Goal: Task Accomplishment & Management: Complete application form

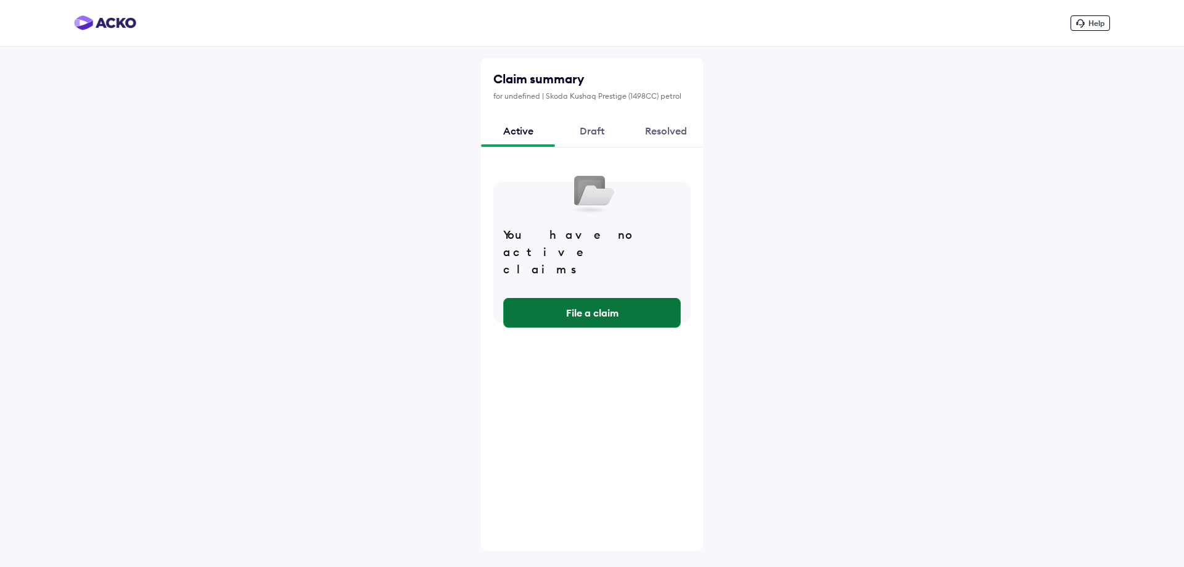
click at [595, 298] on button "File a claim" at bounding box center [592, 313] width 176 height 30
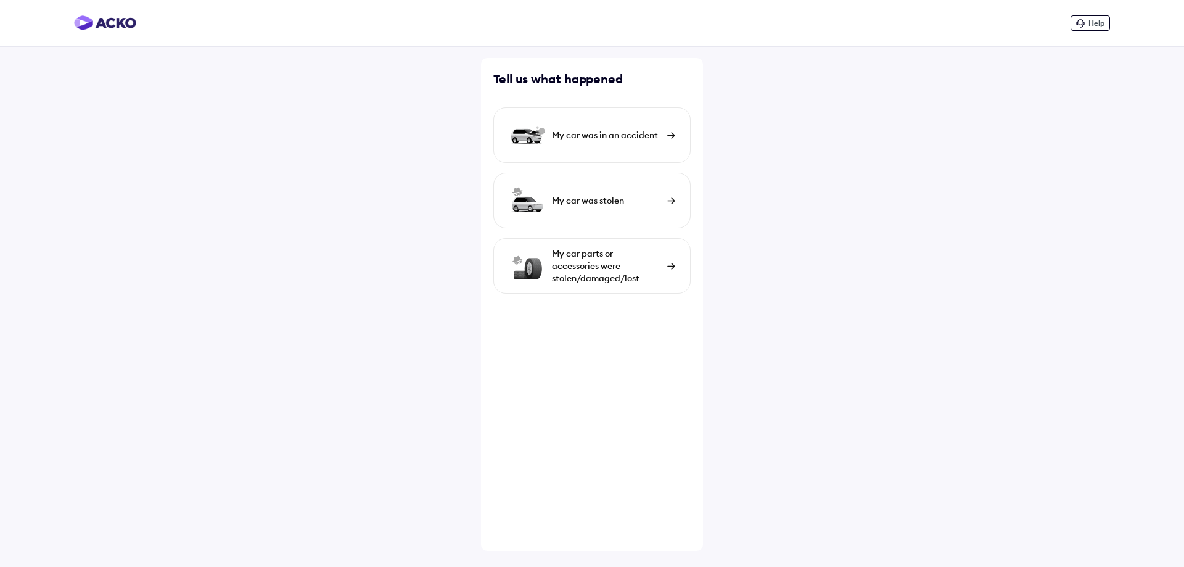
click at [661, 267] on div "My car parts or accessories were stolen/damaged/lost" at bounding box center [591, 266] width 197 height 56
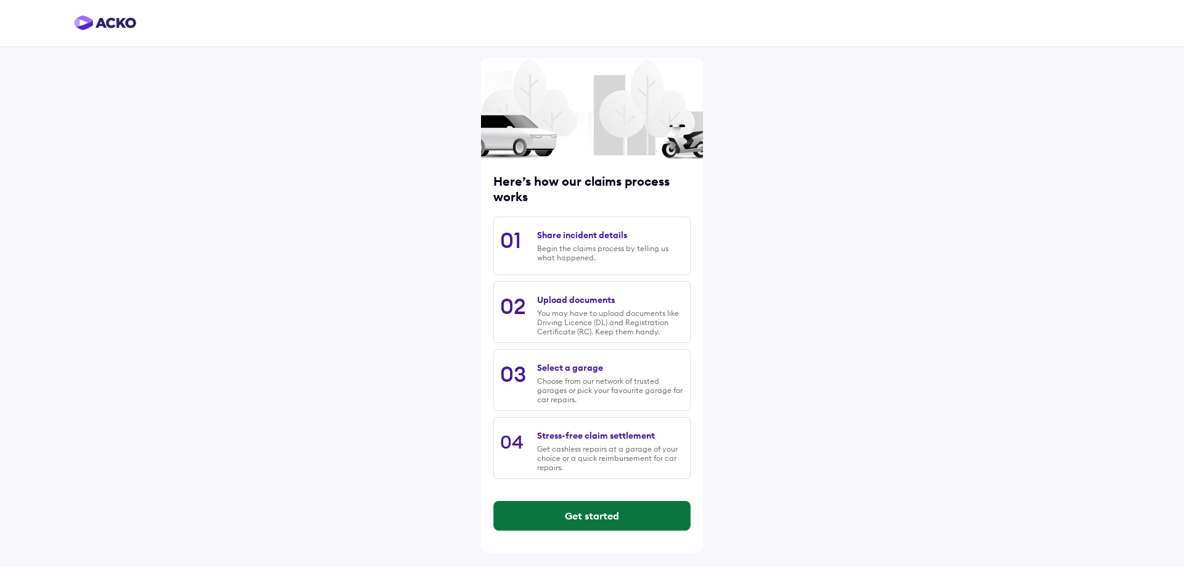
click at [587, 518] on button "Get started" at bounding box center [592, 516] width 196 height 30
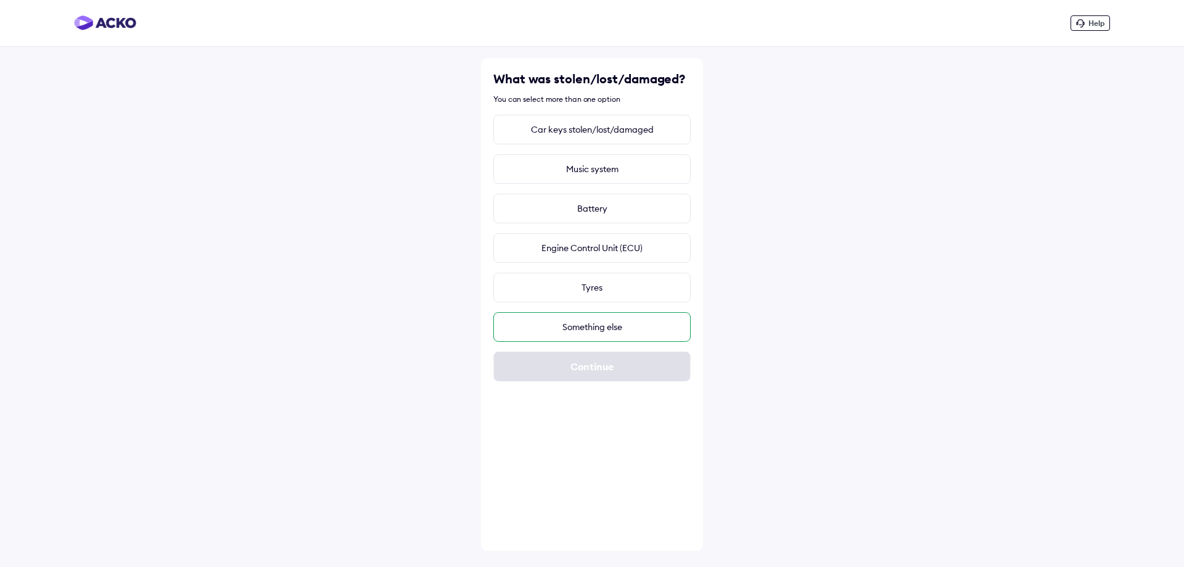
click at [587, 334] on div "Something else" at bounding box center [591, 327] width 197 height 30
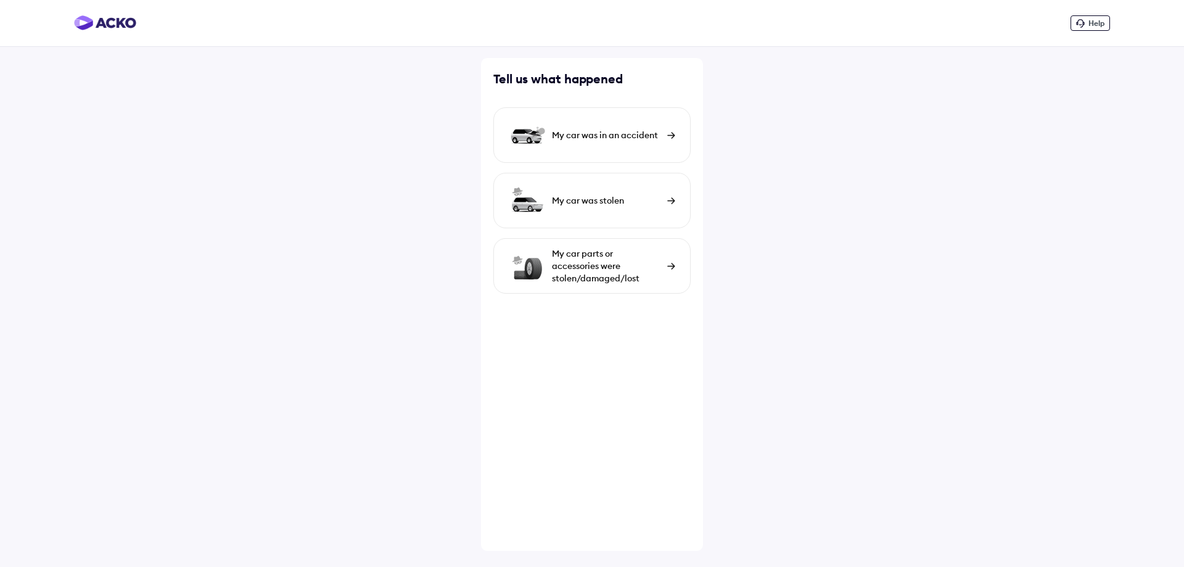
click at [661, 146] on div "My car was in an accident" at bounding box center [591, 135] width 197 height 56
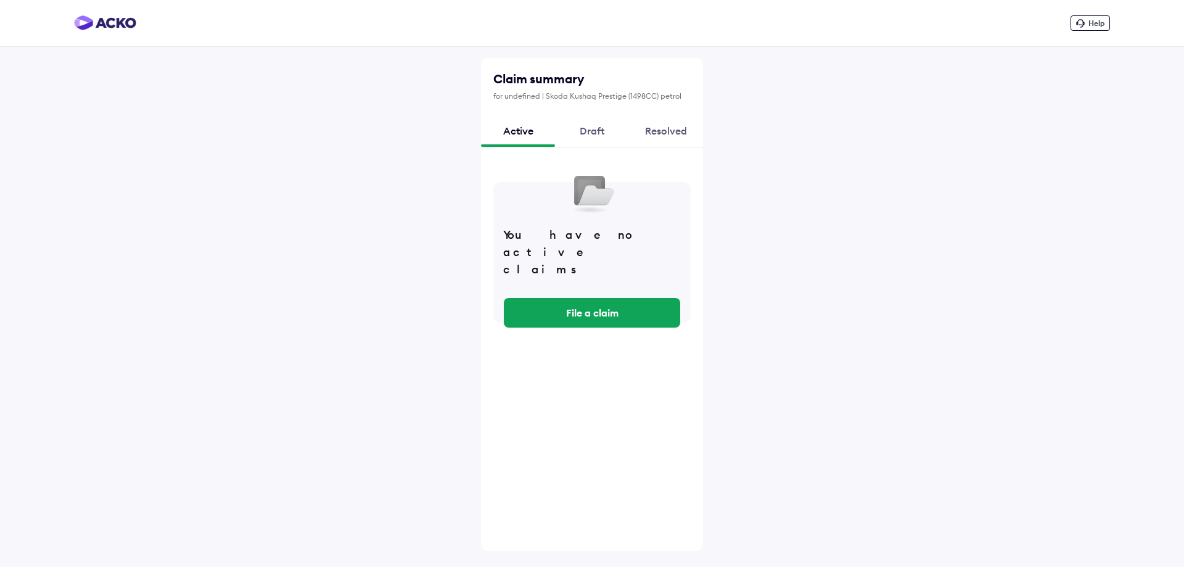
click at [597, 124] on div "Draft" at bounding box center [592, 130] width 74 height 33
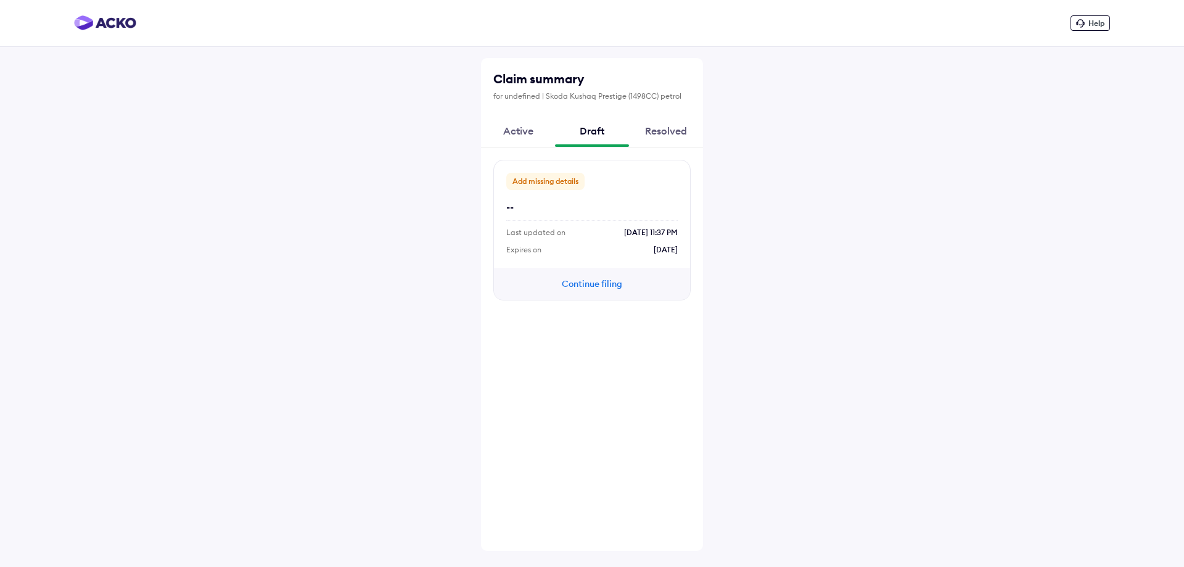
click at [674, 126] on div "Resolved" at bounding box center [666, 130] width 74 height 33
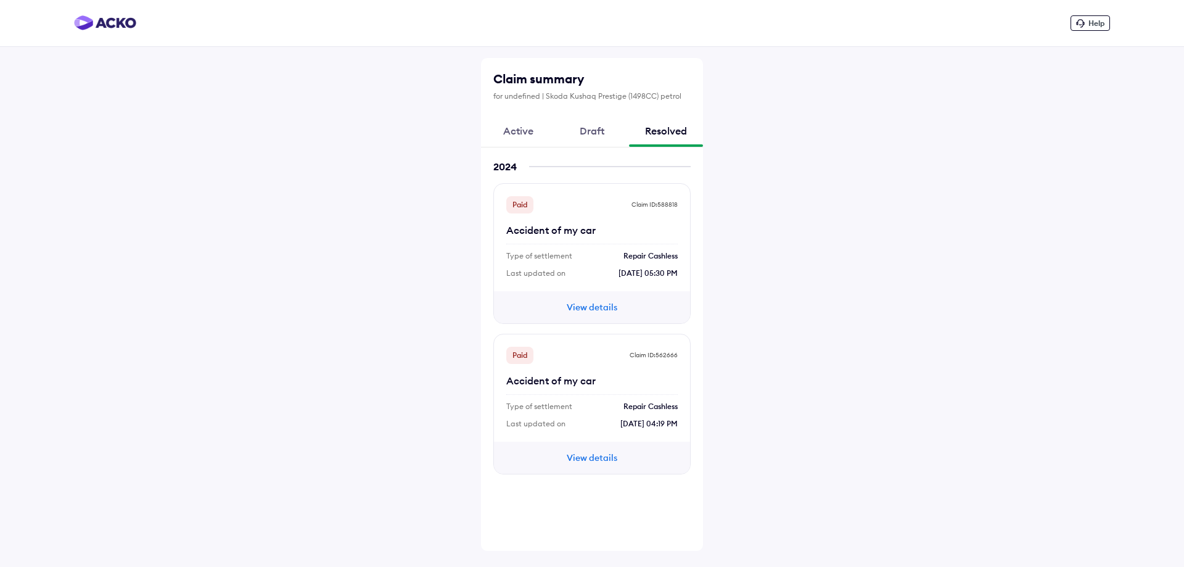
click at [514, 132] on div "Active" at bounding box center [518, 130] width 74 height 33
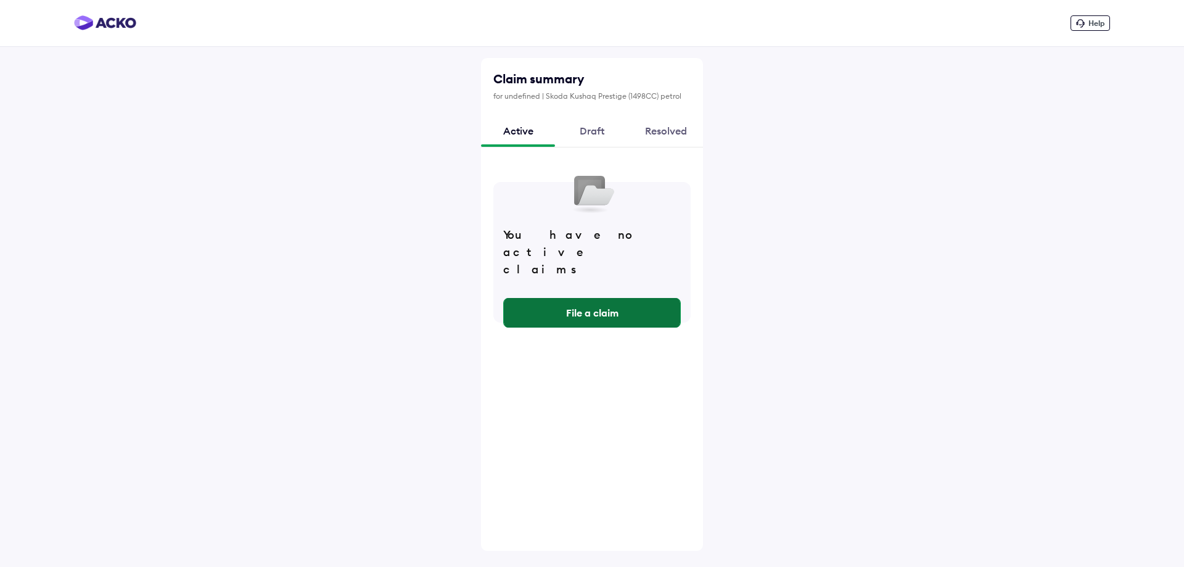
click at [597, 298] on button "File a claim" at bounding box center [592, 313] width 176 height 30
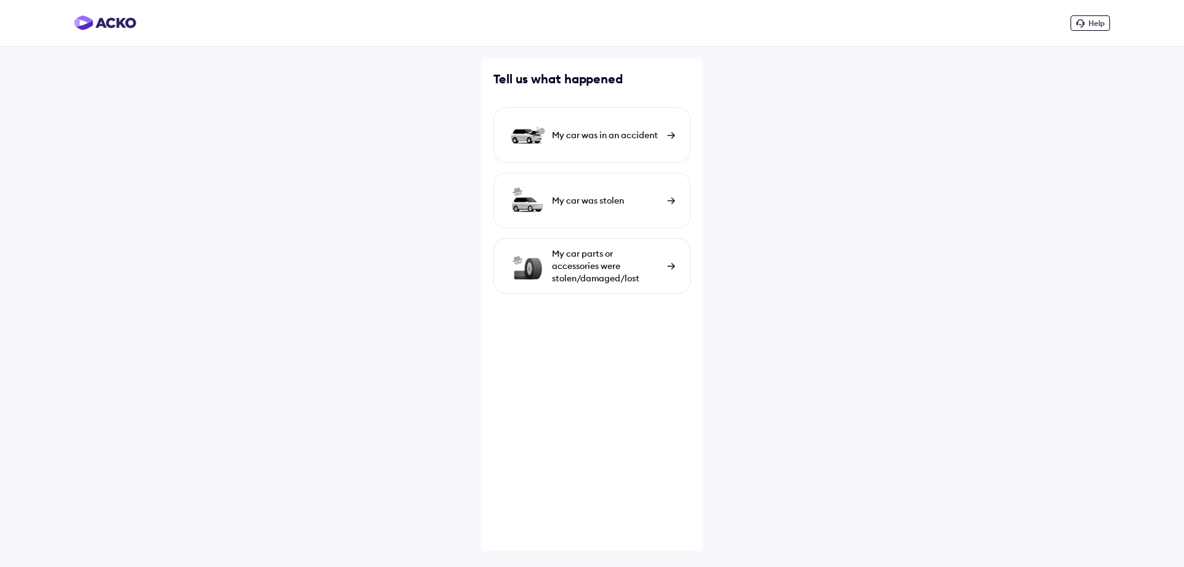
click at [603, 137] on div "My car was in an accident" at bounding box center [606, 135] width 109 height 12
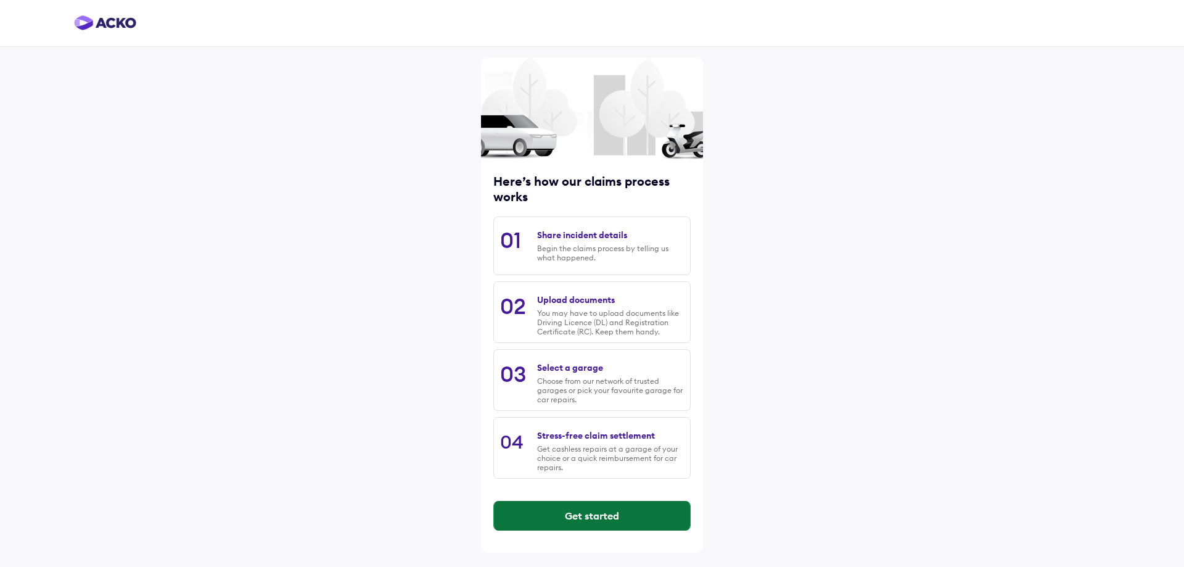
click at [616, 517] on button "Get started" at bounding box center [592, 516] width 196 height 30
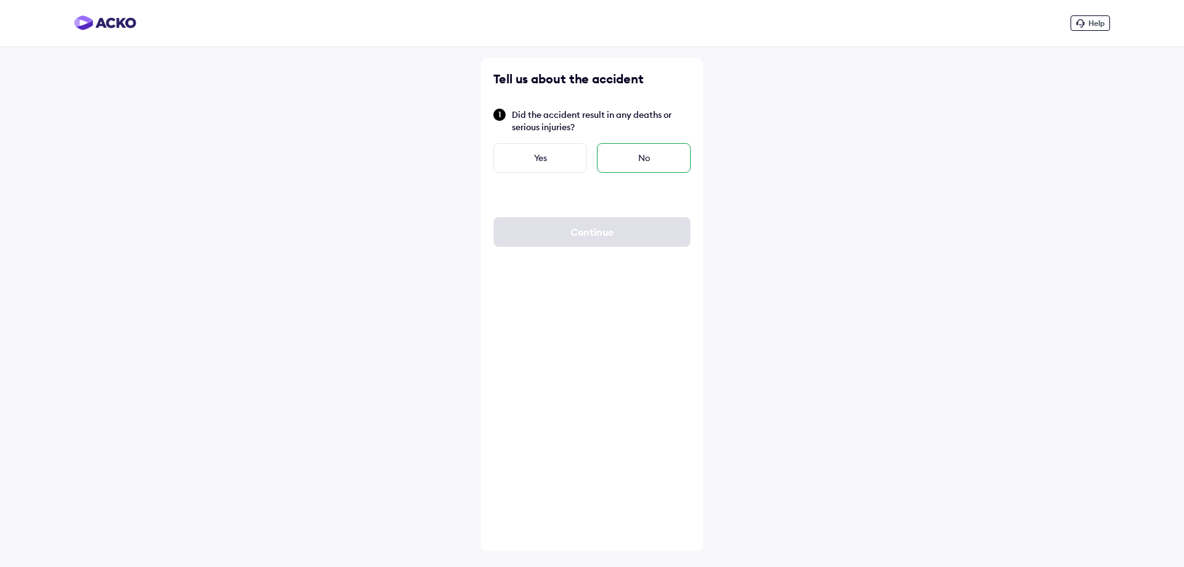
click at [645, 161] on div "No" at bounding box center [644, 158] width 94 height 30
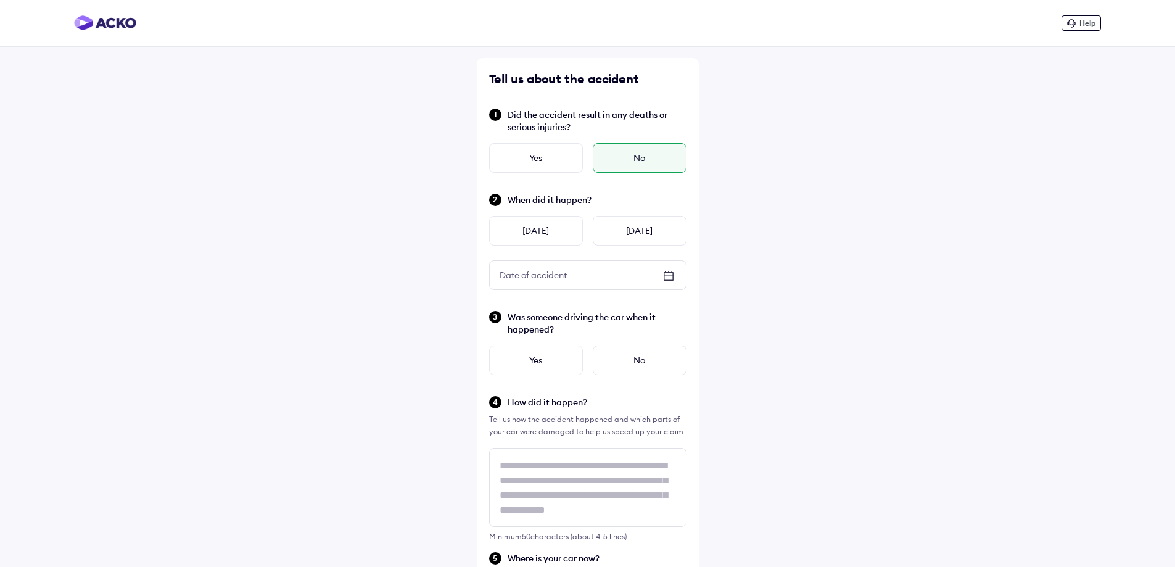
click at [663, 278] on icon at bounding box center [668, 275] width 15 height 15
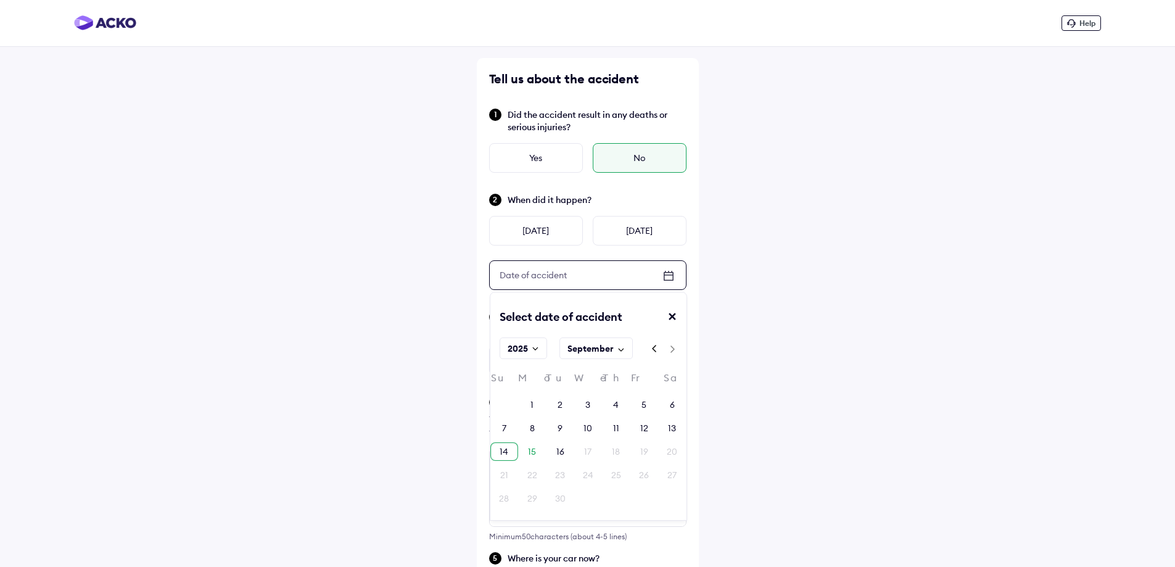
click at [503, 449] on div "14" at bounding box center [504, 451] width 9 height 12
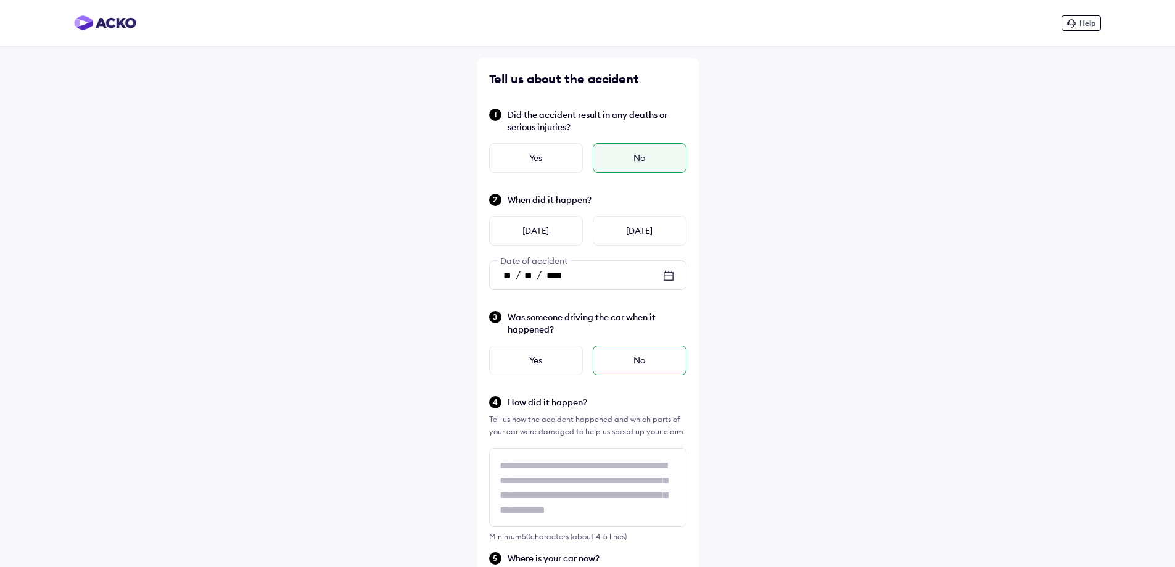
click at [620, 366] on div "No" at bounding box center [640, 360] width 94 height 30
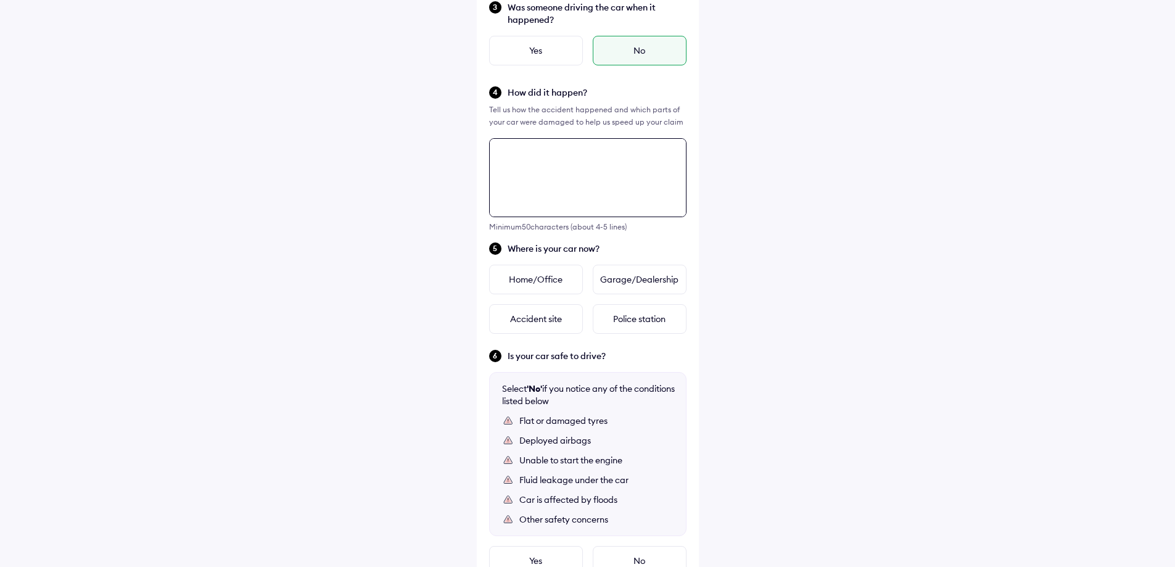
click at [530, 231] on div "Tell us about the accident Did the accident result in any deaths or serious inj…" at bounding box center [588, 217] width 222 height 938
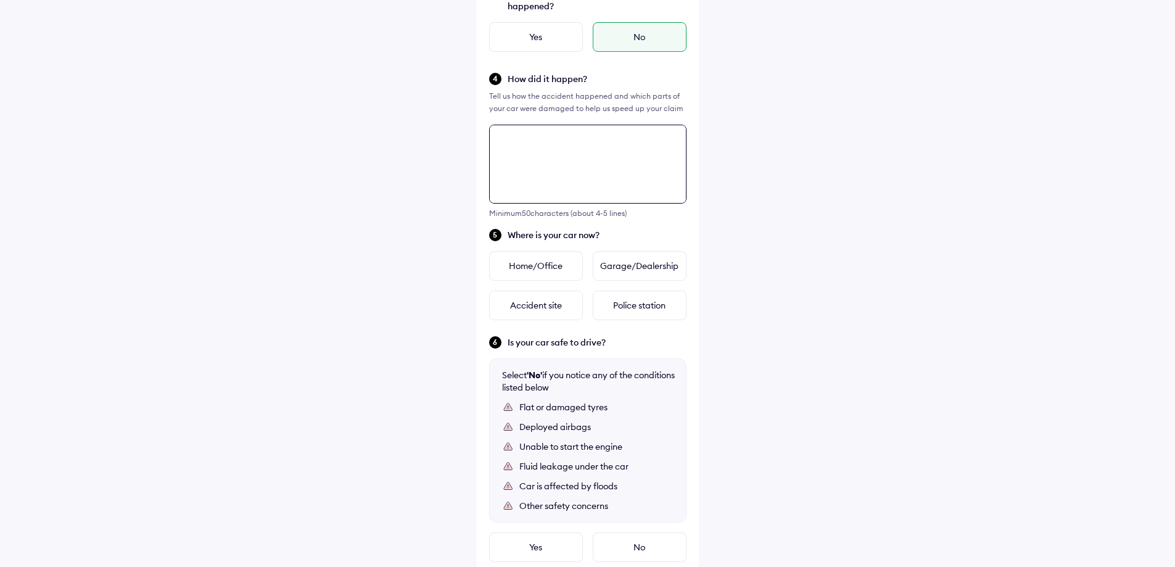
scroll to position [265, 0]
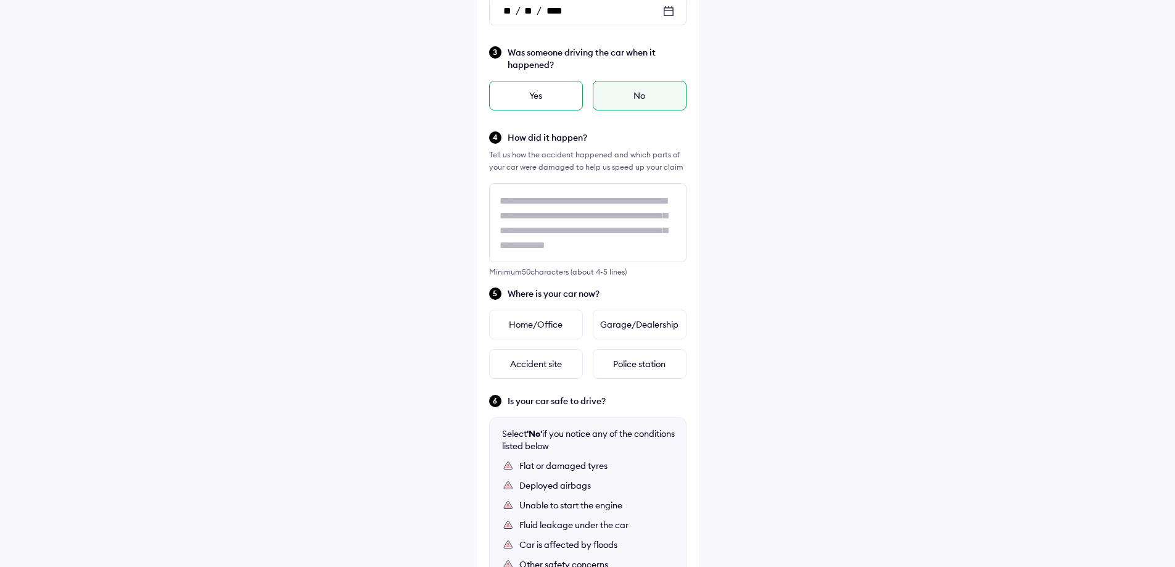
click at [571, 95] on div "Yes" at bounding box center [536, 96] width 94 height 30
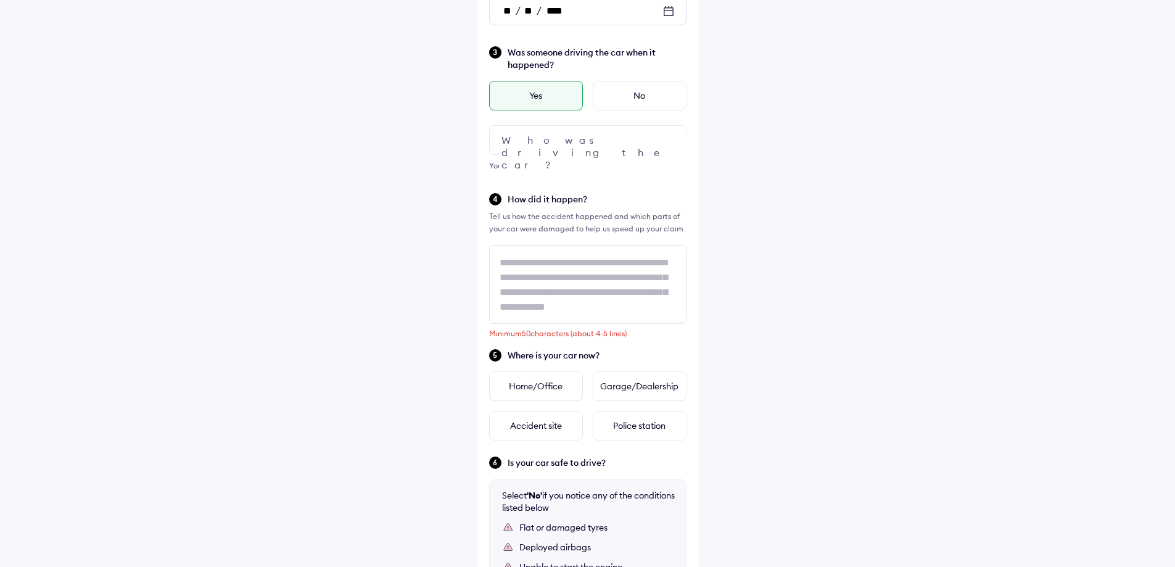
click at [621, 132] on div at bounding box center [587, 140] width 197 height 30
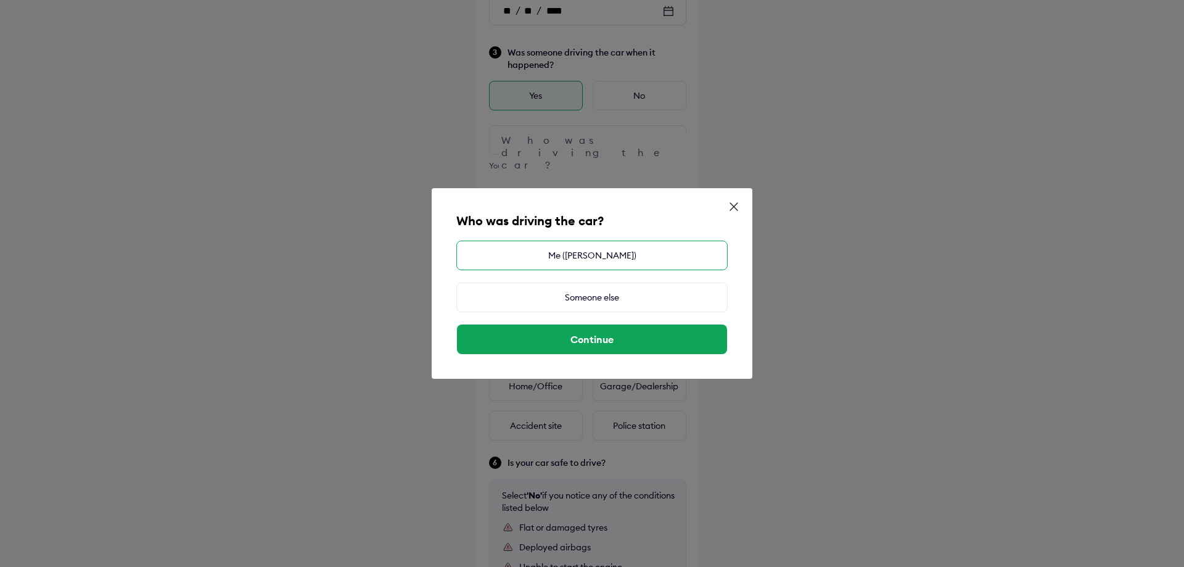
click at [614, 258] on div "Me (Nishith Berike R)" at bounding box center [591, 256] width 271 height 30
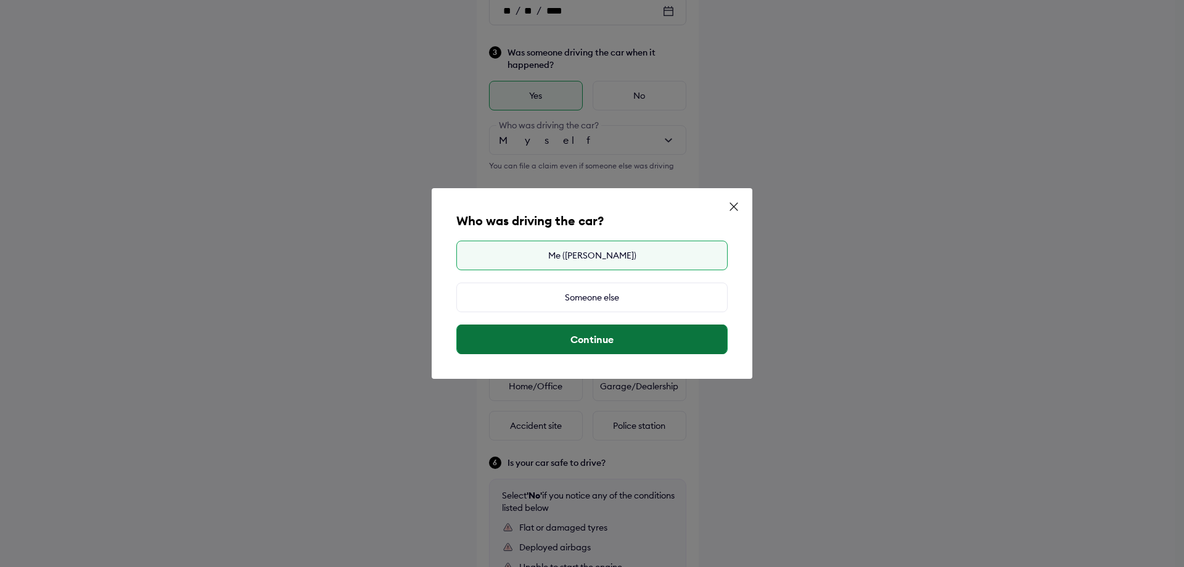
click at [550, 345] on button "Continue" at bounding box center [592, 339] width 270 height 30
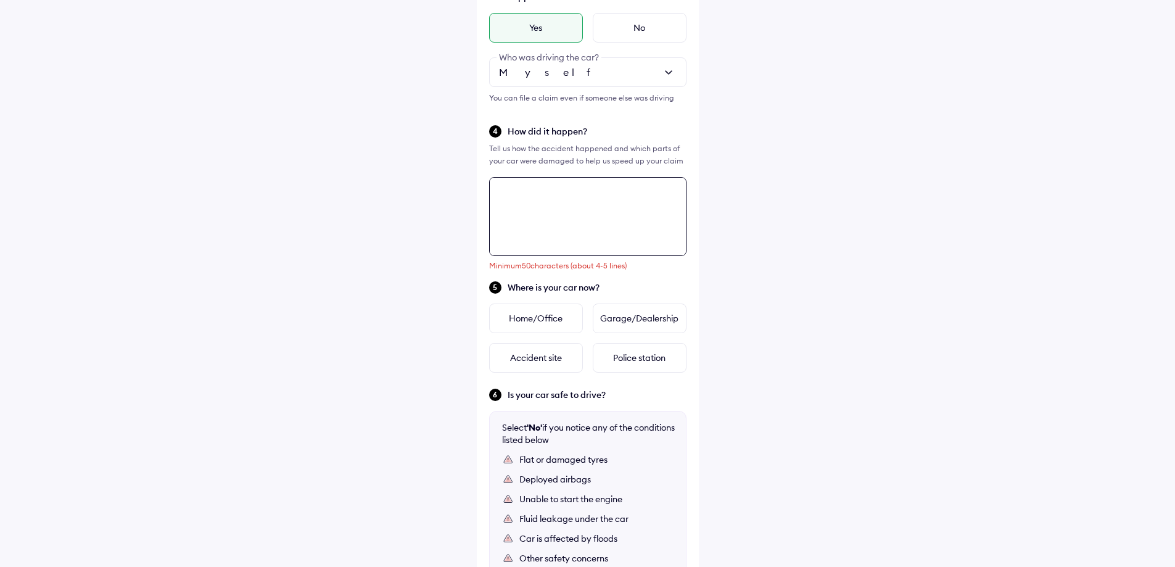
click at [548, 263] on div "Minimum 50 characters (about 4-5 lines)" at bounding box center [587, 223] width 197 height 93
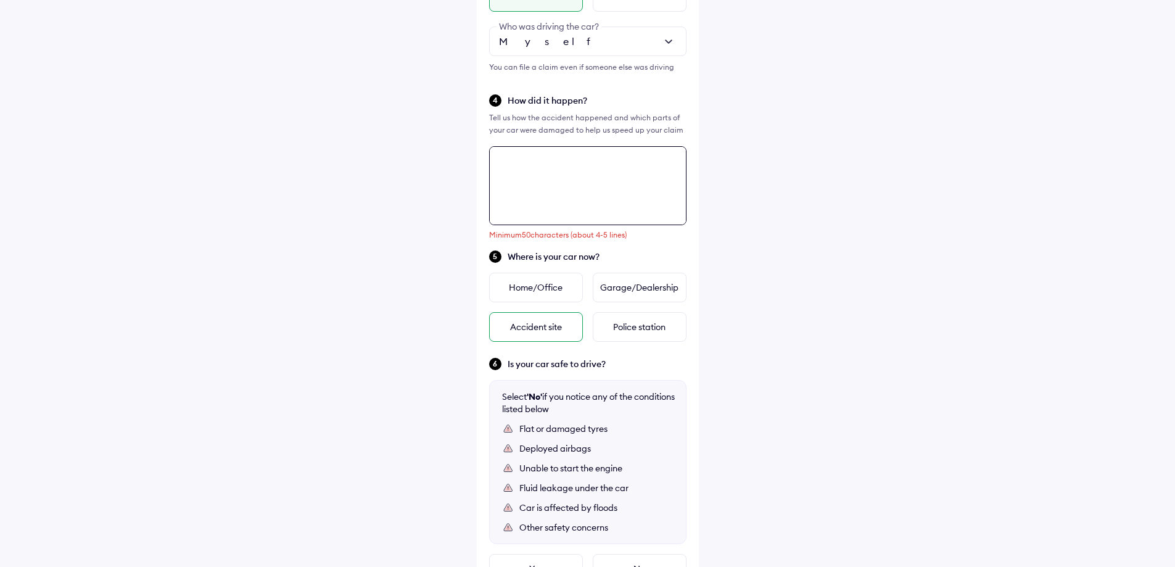
scroll to position [326, 0]
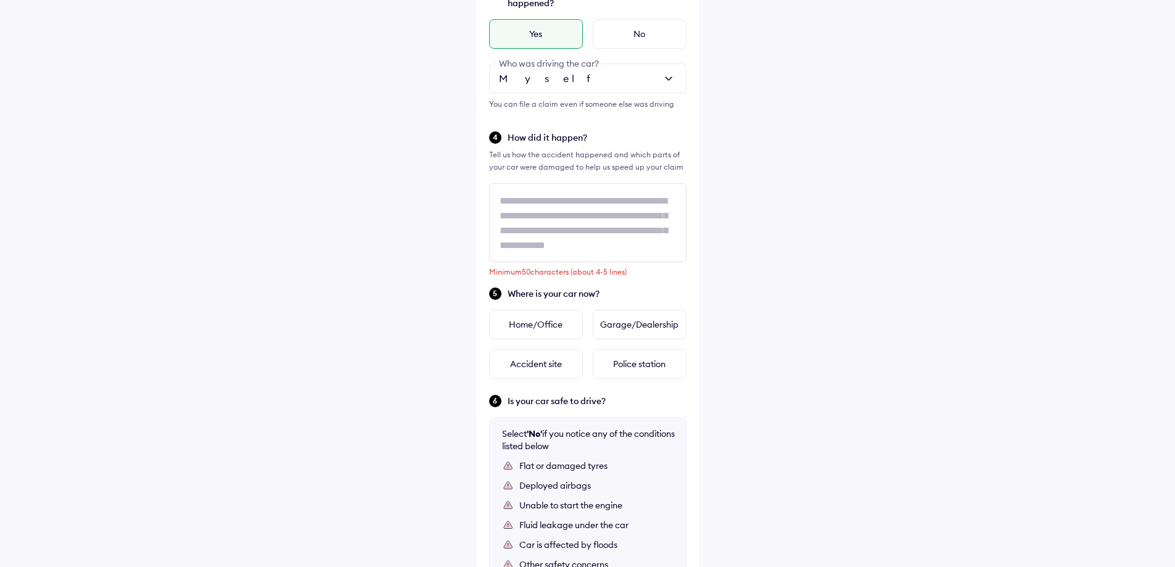
click at [381, 159] on div "Help Tell us about the accident Did the accident result in any deaths or seriou…" at bounding box center [587, 203] width 1175 height 1058
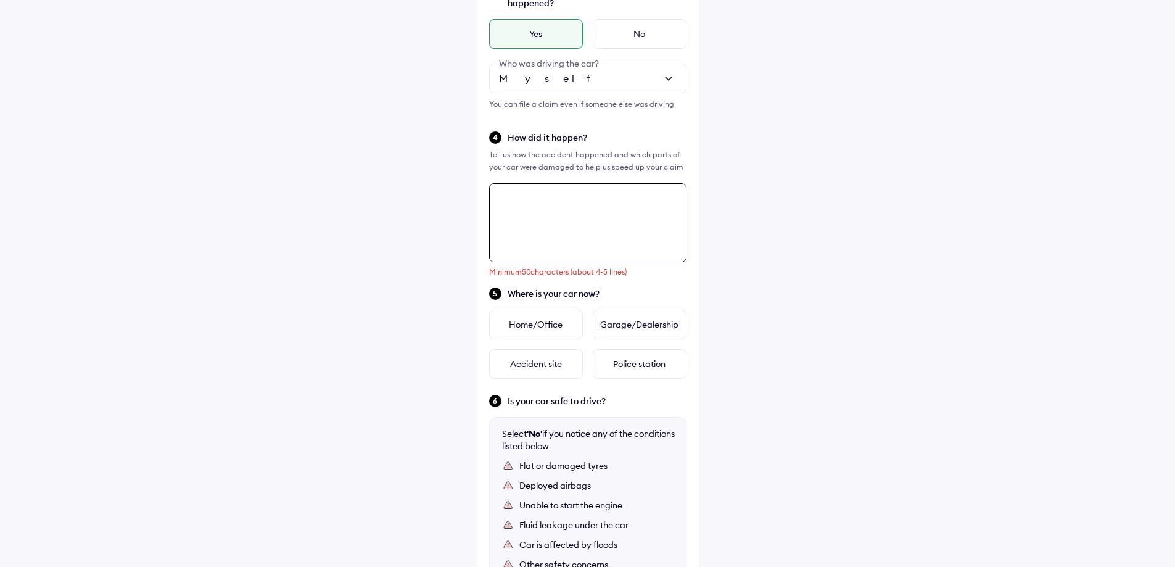
click at [561, 219] on textarea at bounding box center [587, 222] width 197 height 79
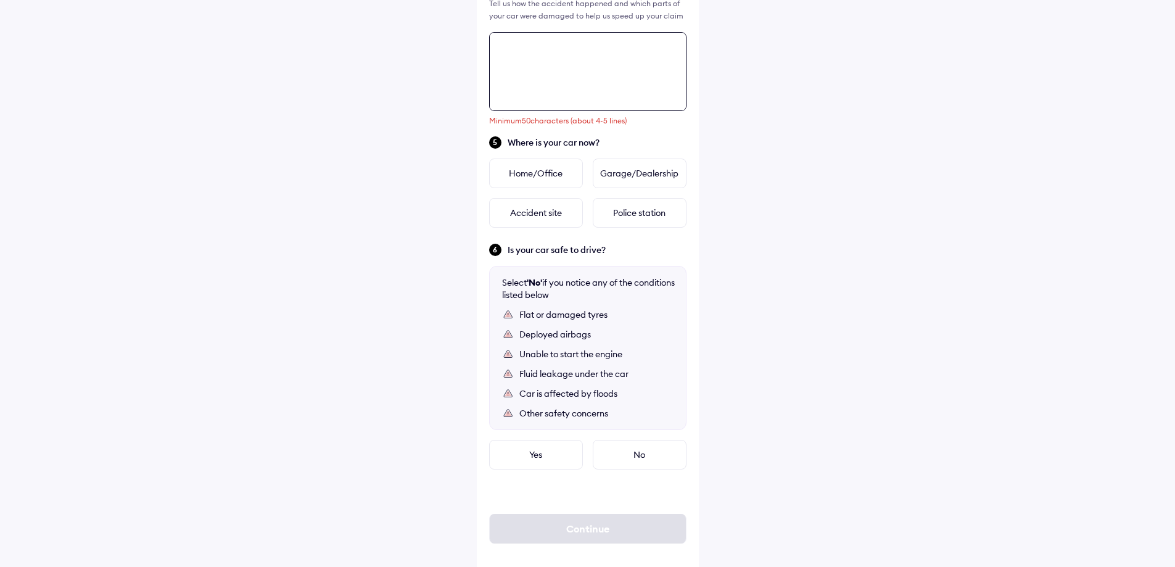
scroll to position [491, 0]
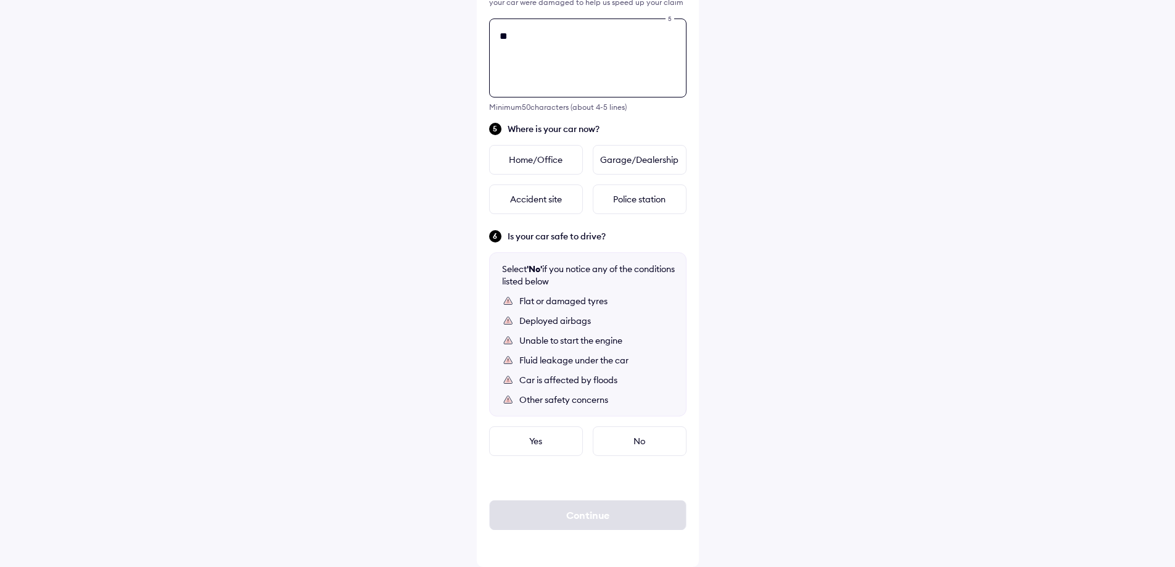
type textarea "*"
type textarea "**********"
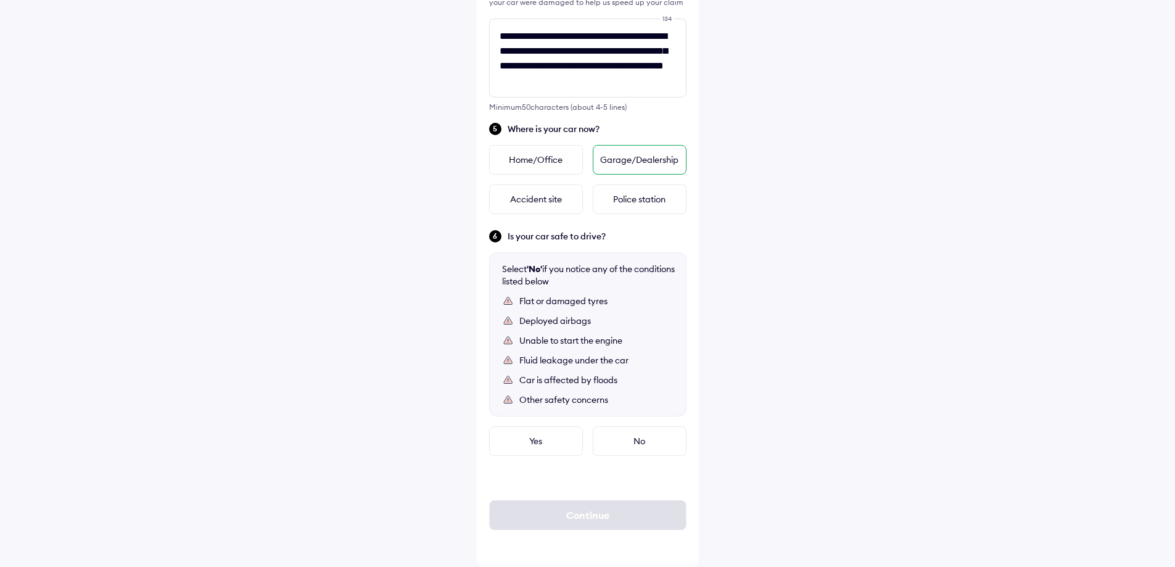
click at [635, 163] on div "Garage/Dealership" at bounding box center [640, 160] width 94 height 30
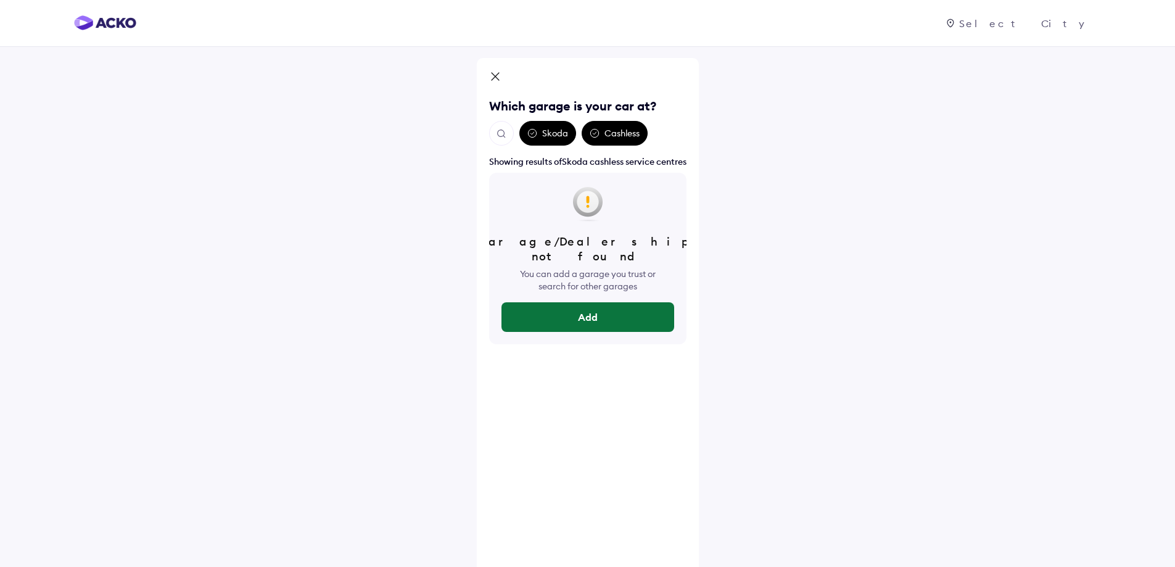
click at [580, 320] on button "Add" at bounding box center [587, 317] width 173 height 30
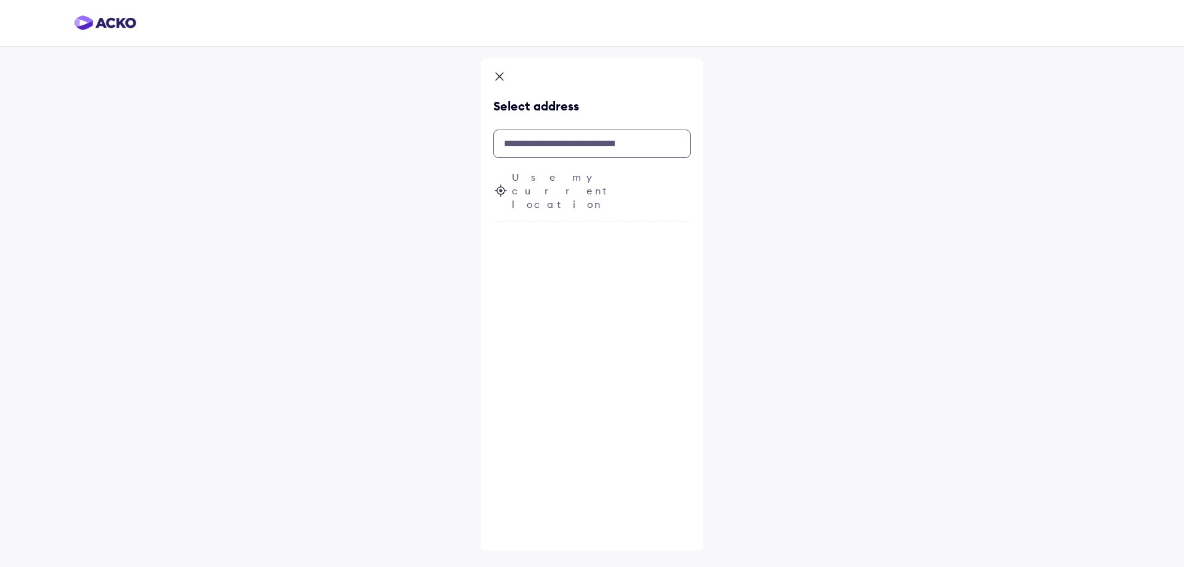
click at [556, 142] on input "text" at bounding box center [591, 144] width 197 height 28
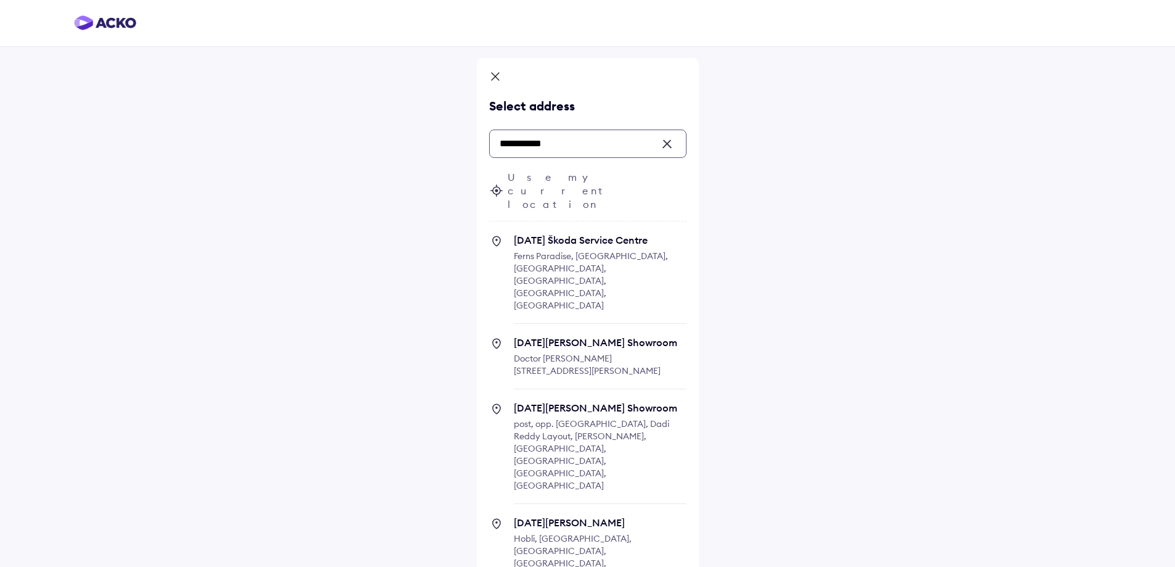
click at [567, 236] on span "Raja Škoda Service Centre Ferns Paradise, Industrial Area, Mahadevapura, Bengal…" at bounding box center [600, 279] width 173 height 90
type input "**********"
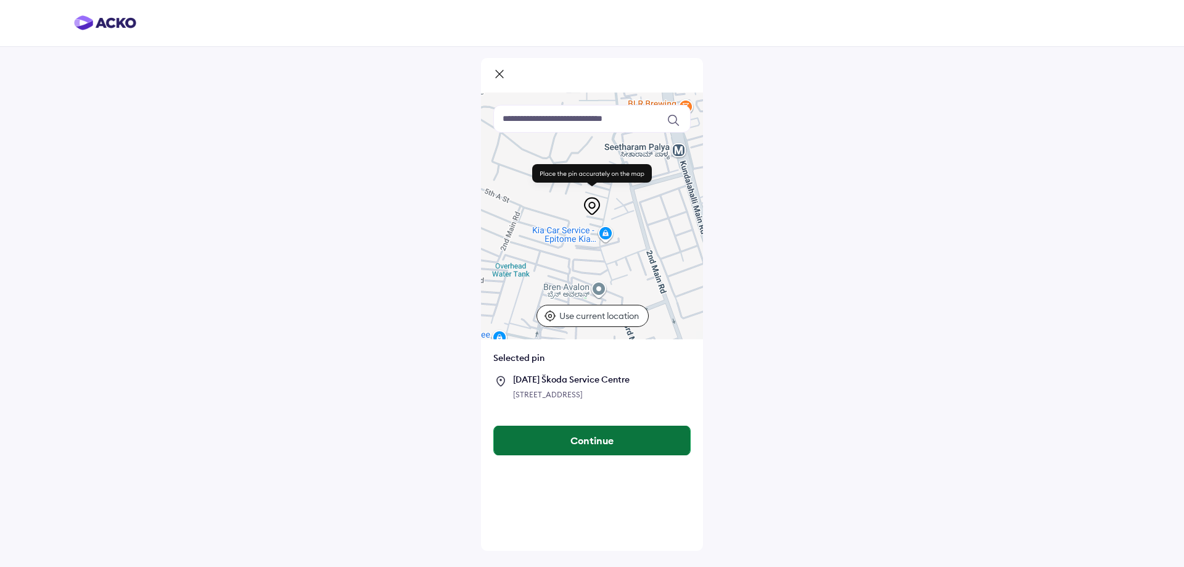
click at [585, 455] on button "Continue" at bounding box center [592, 441] width 196 height 30
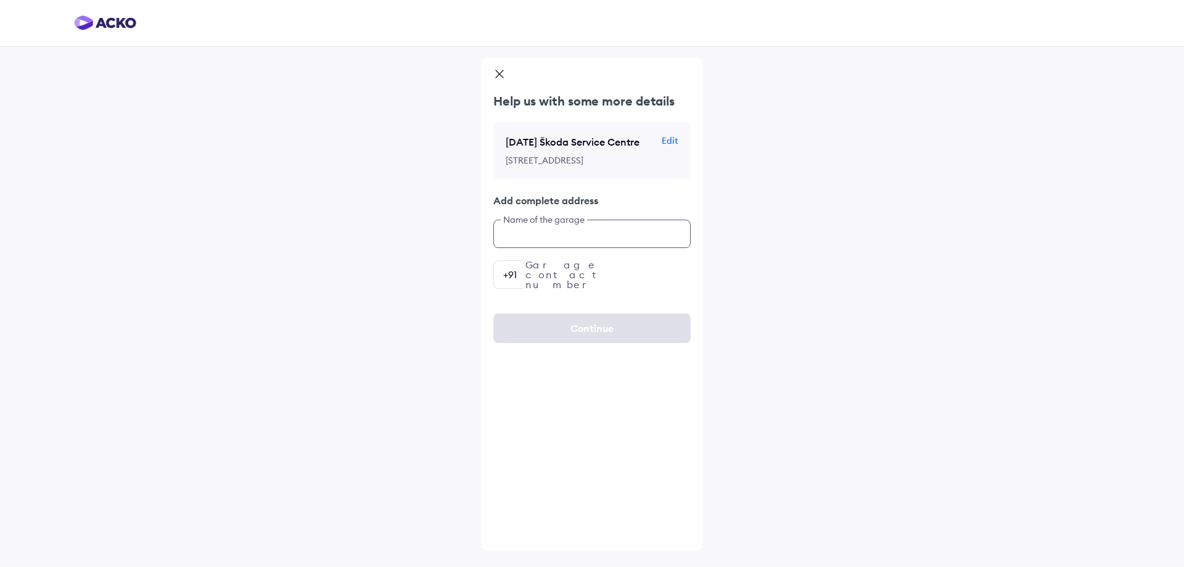
click at [539, 248] on input "text" at bounding box center [591, 234] width 197 height 28
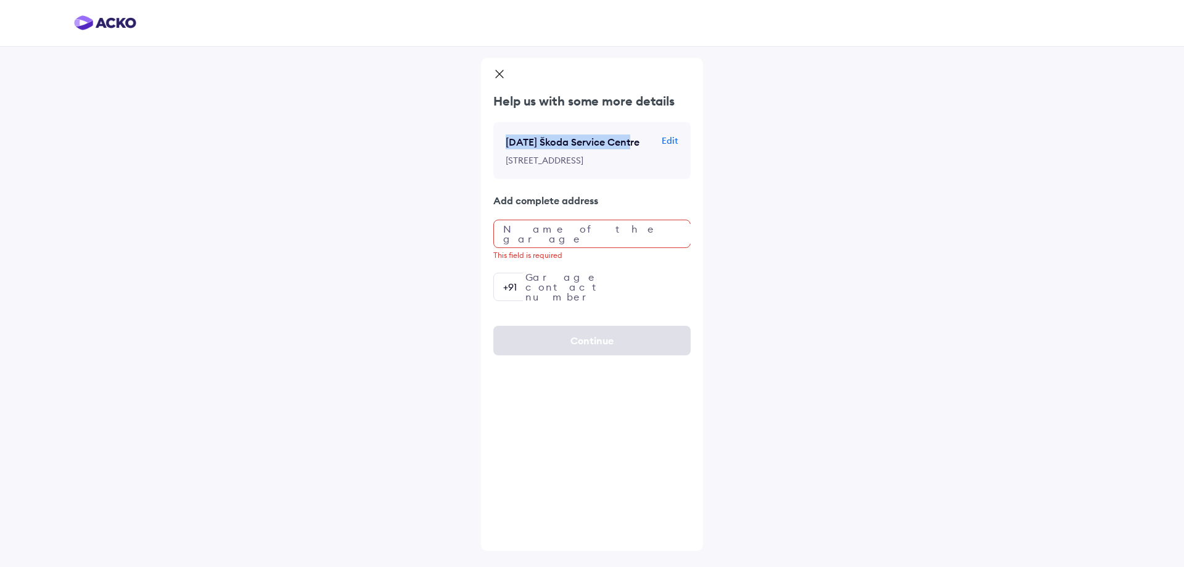
drag, startPoint x: 505, startPoint y: 143, endPoint x: 627, endPoint y: 147, distance: 122.2
click at [627, 147] on div "Raja Škoda Service Centre Edit No 36 Vishveshwariah, Ferns Paradise, Industrial…" at bounding box center [591, 150] width 197 height 57
copy p "Raja Škoda Service Centre"
click at [540, 248] on input "text" at bounding box center [591, 234] width 197 height 28
paste input "**********"
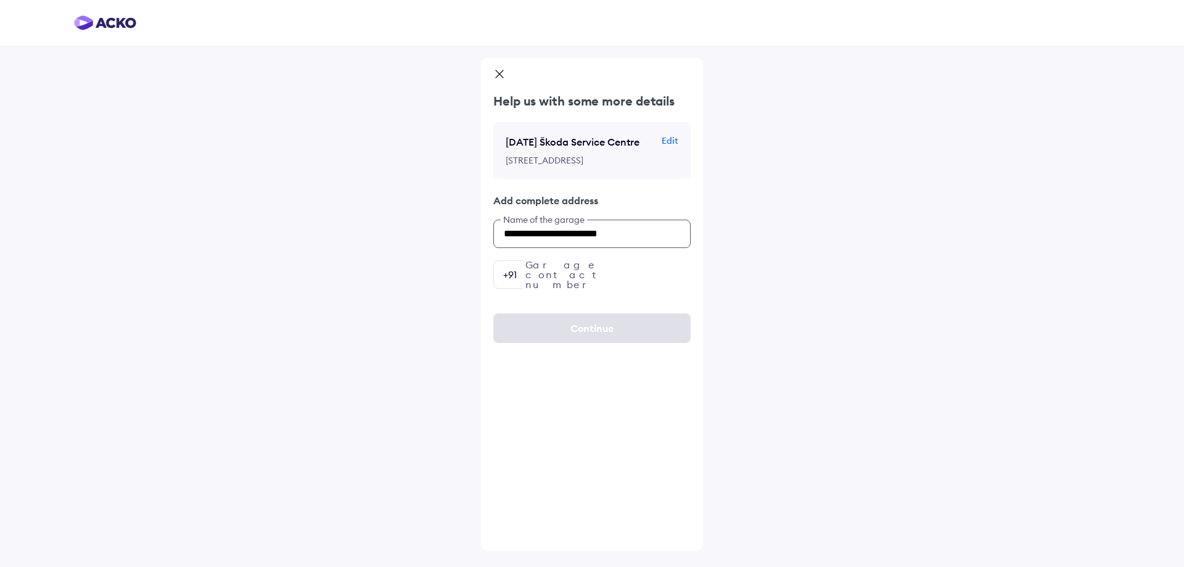
click at [633, 248] on input "**********" at bounding box center [591, 234] width 197 height 28
type input "**********"
click at [565, 289] on input "number" at bounding box center [591, 274] width 197 height 28
paste input "number"
paste input "**********"
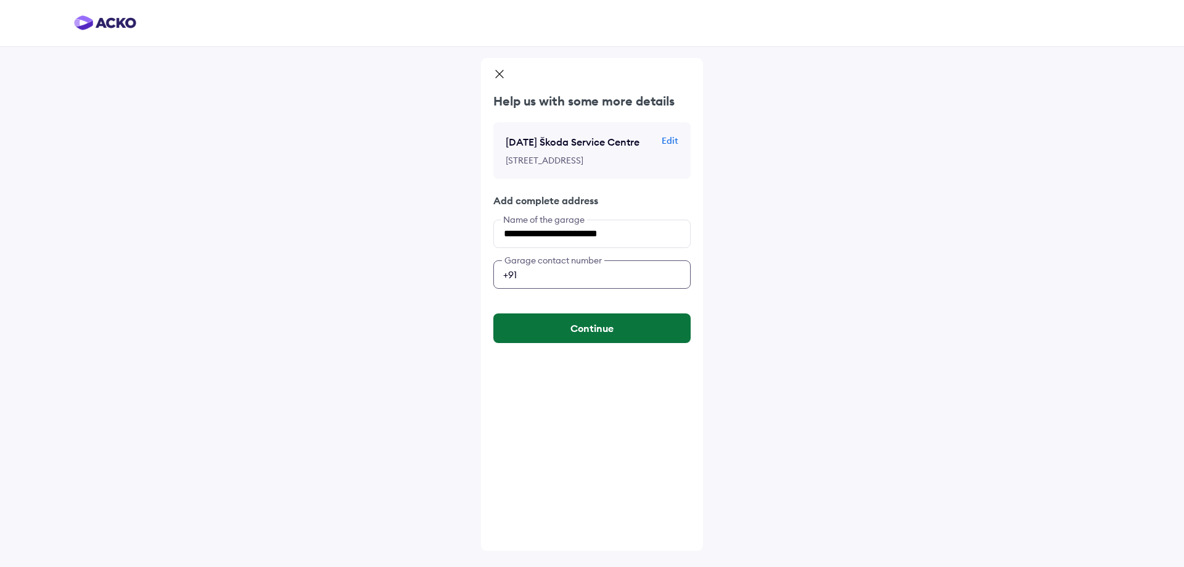
type input "**********"
click at [565, 343] on button "Continue" at bounding box center [591, 328] width 197 height 30
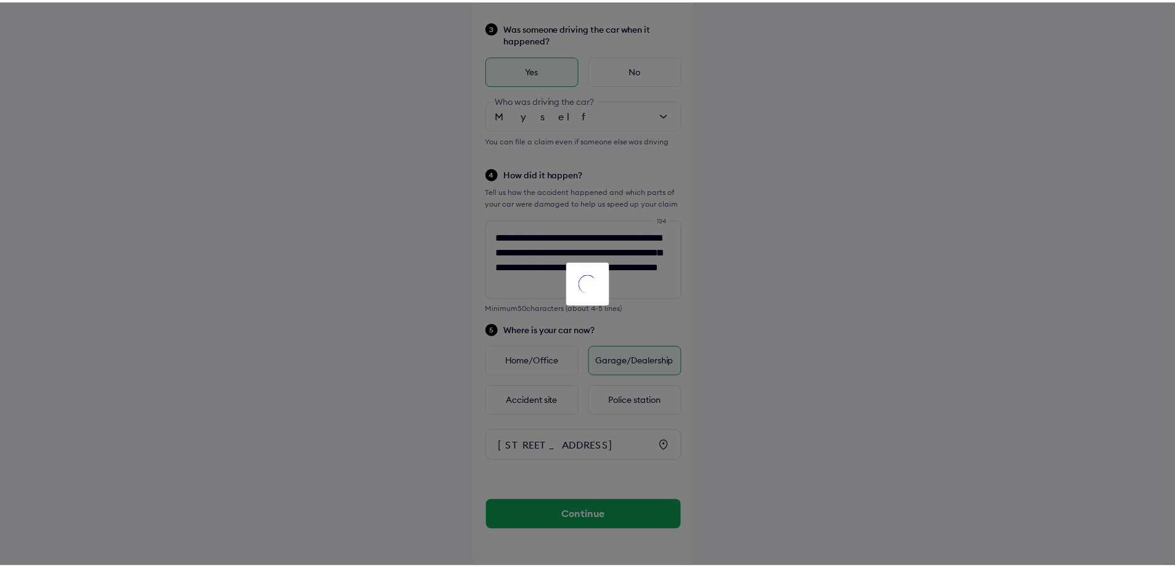
scroll to position [324, 0]
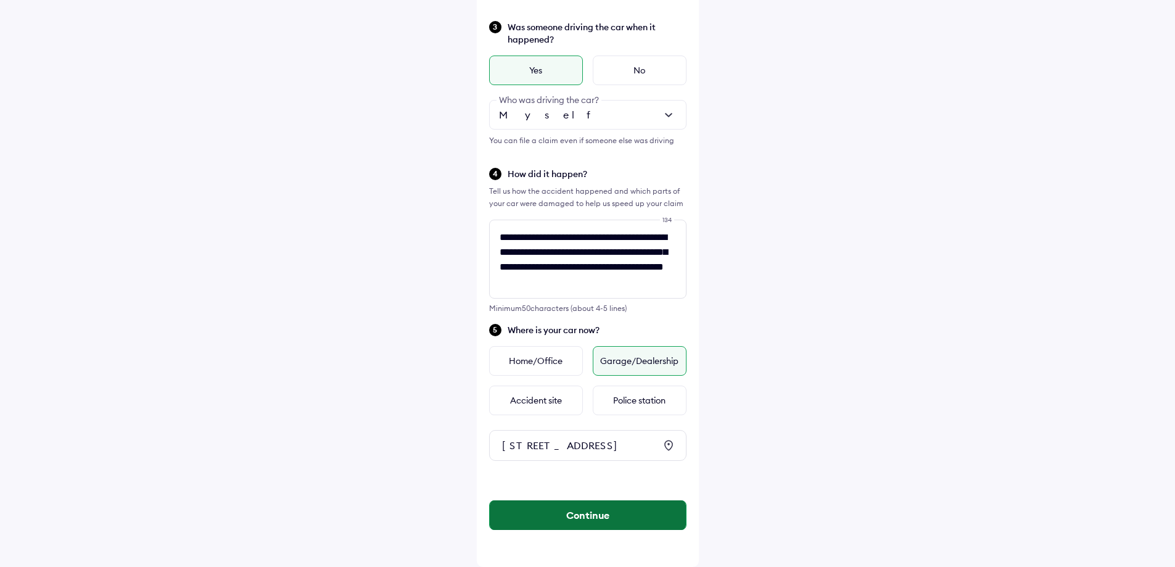
click at [592, 510] on button "Continue" at bounding box center [588, 515] width 196 height 30
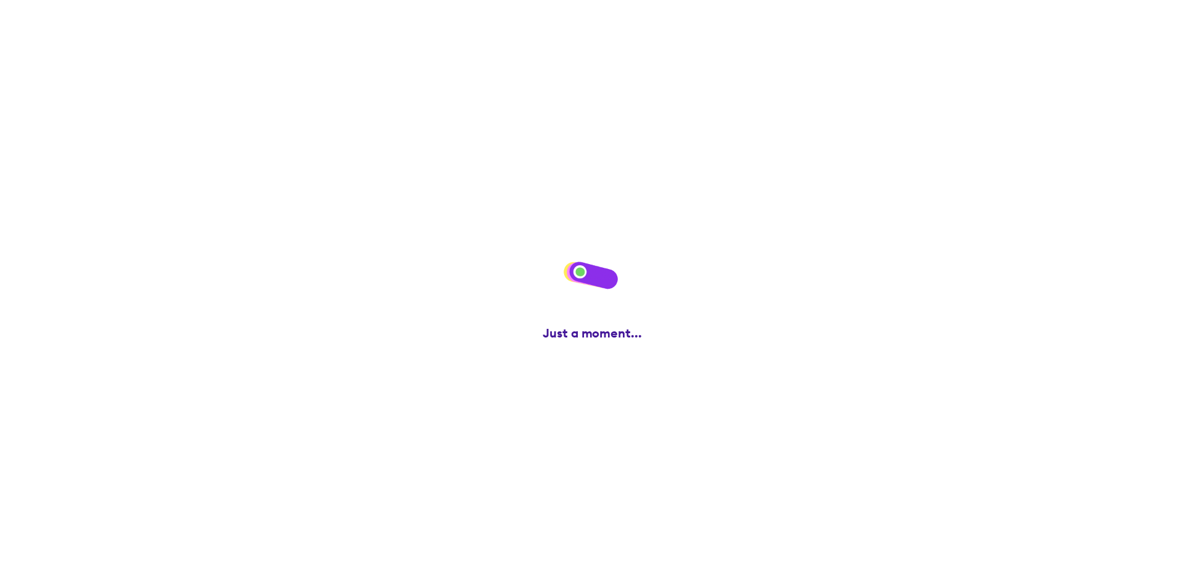
scroll to position [0, 0]
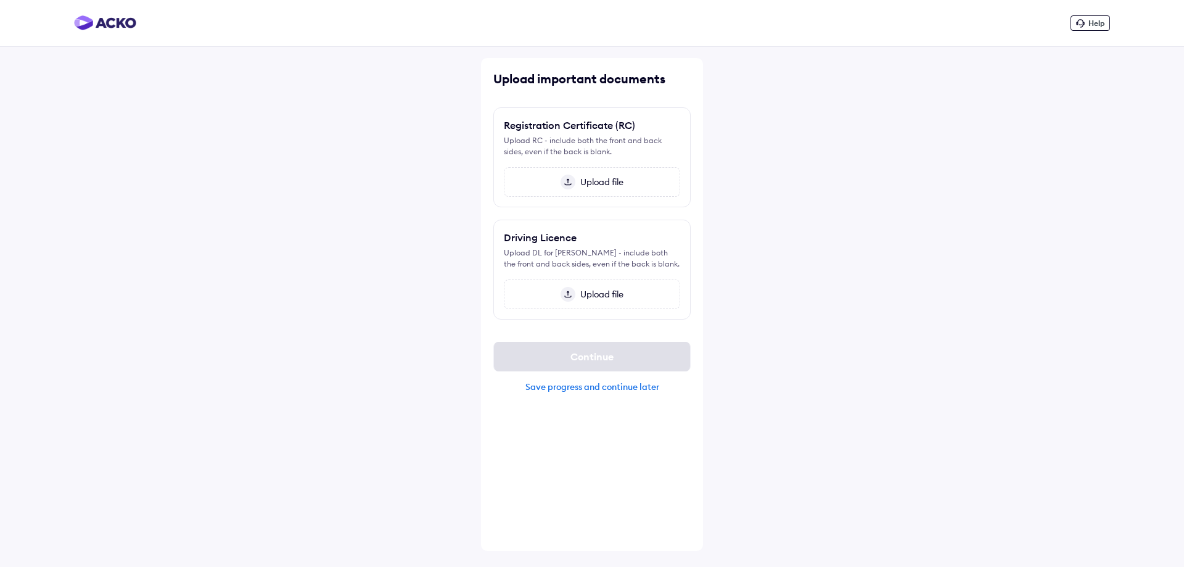
click at [592, 387] on div "Save progress and continue later" at bounding box center [591, 386] width 197 height 11
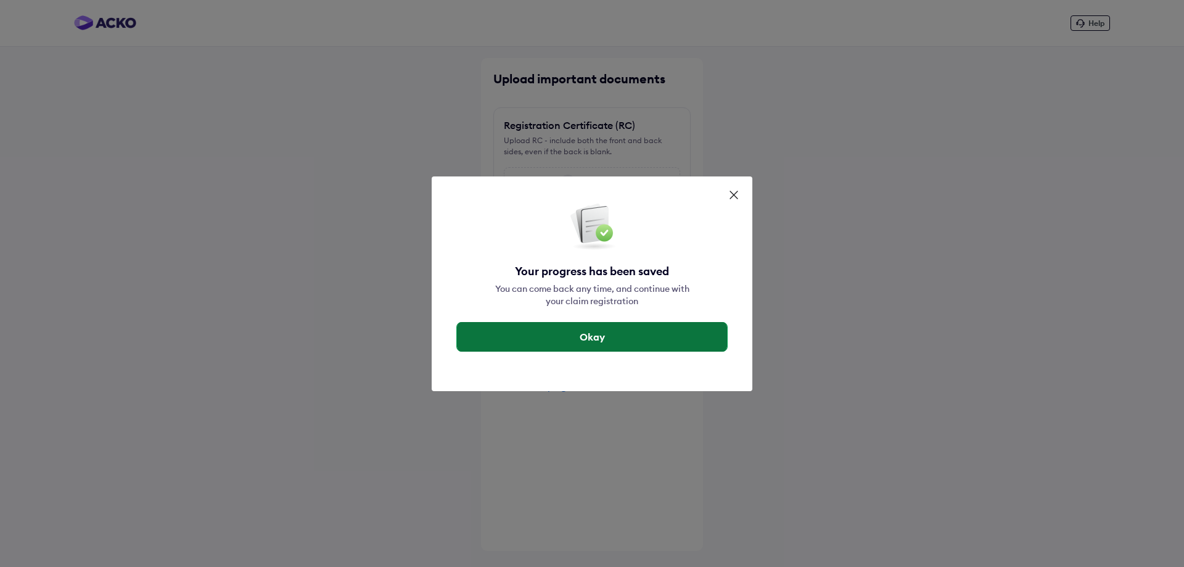
click at [583, 342] on button "Okay" at bounding box center [592, 337] width 270 height 30
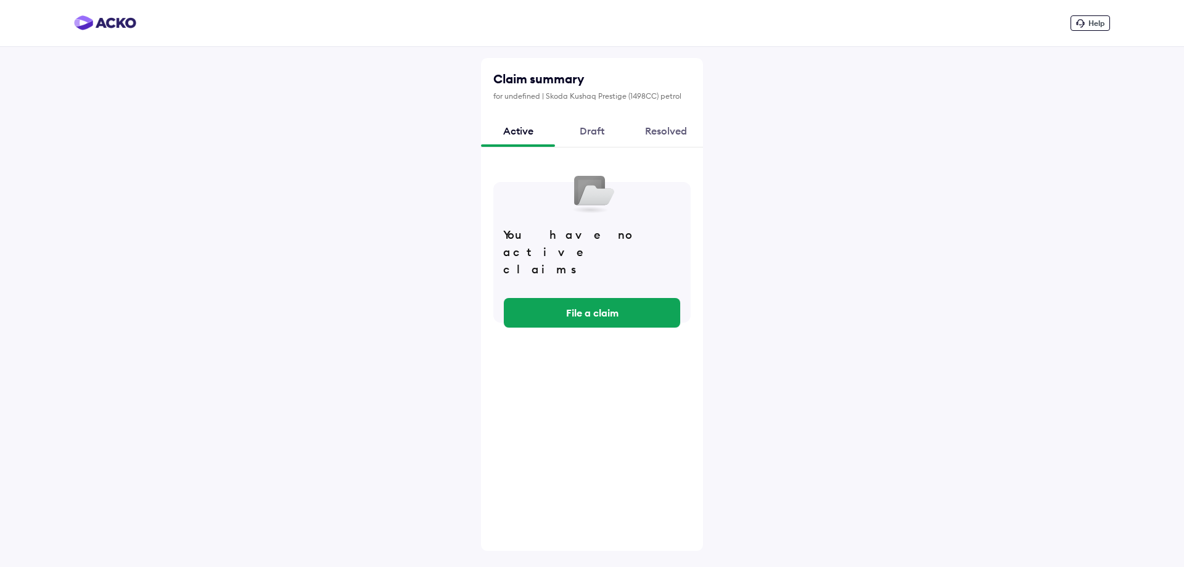
click at [574, 132] on div "Draft" at bounding box center [592, 130] width 74 height 33
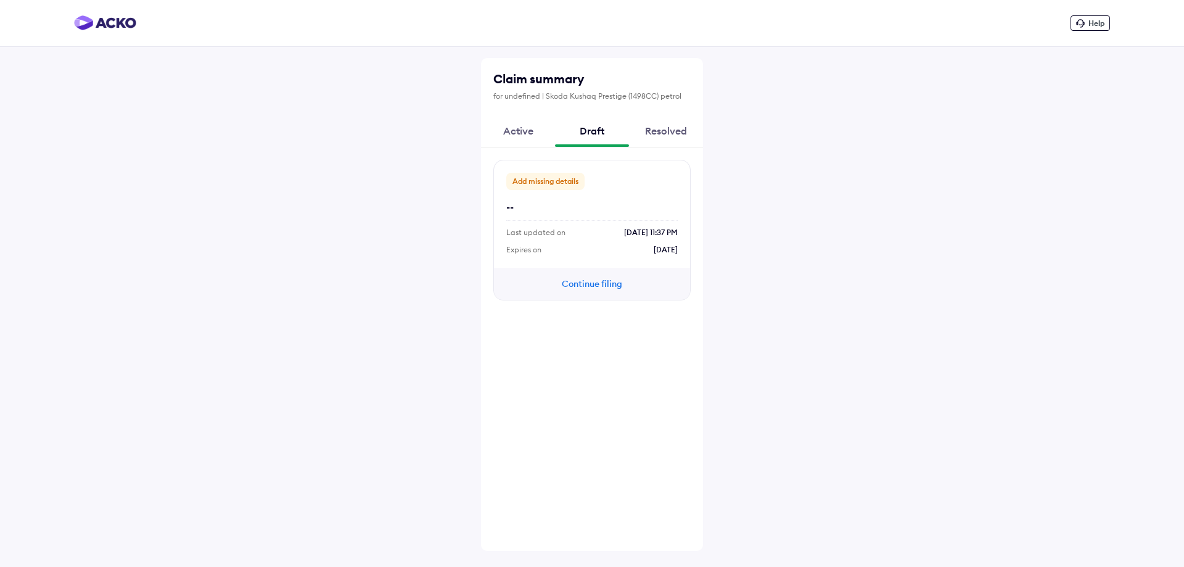
click at [651, 134] on div "Resolved" at bounding box center [666, 130] width 74 height 33
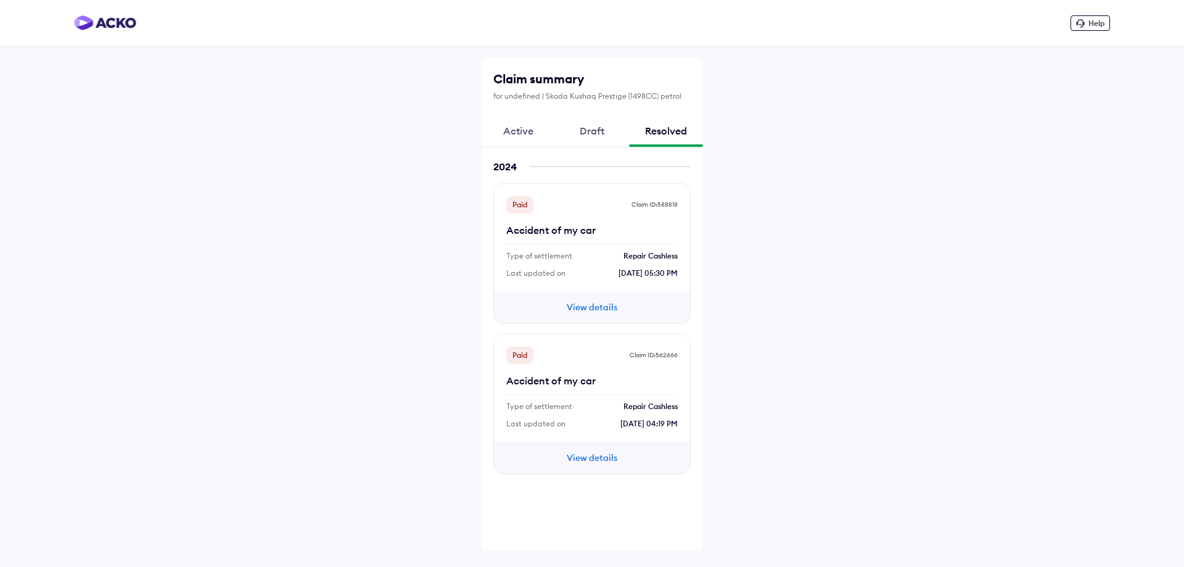
click at [513, 139] on div "Active" at bounding box center [518, 130] width 74 height 33
